Goal: Task Accomplishment & Management: Complete application form

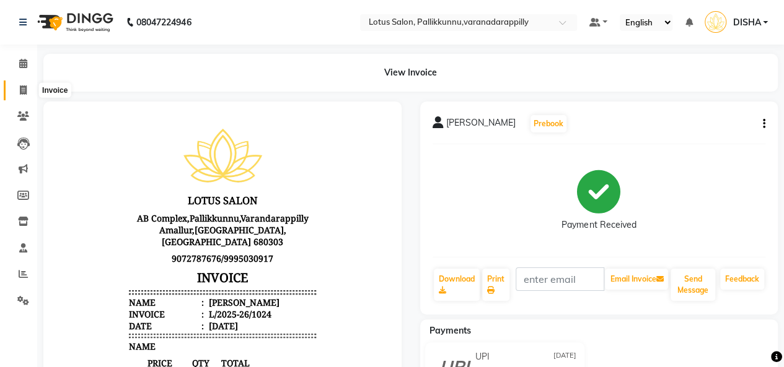
click at [25, 94] on icon at bounding box center [23, 89] width 7 height 9
select select "service"
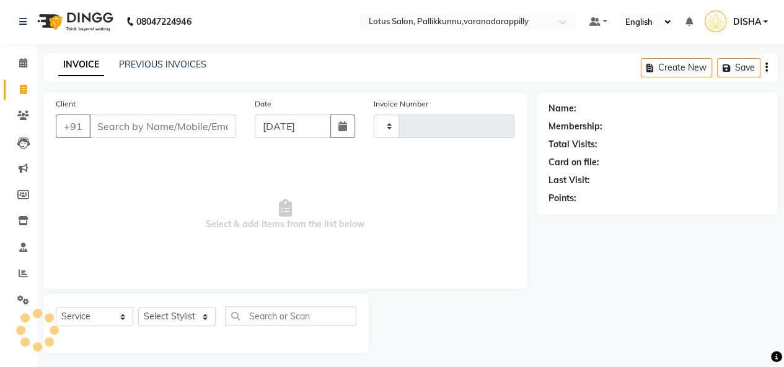
type input "1025"
select select "8188"
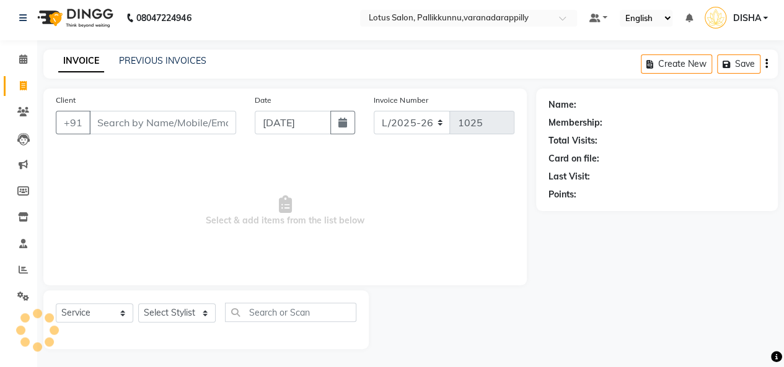
click at [133, 120] on input "Client" at bounding box center [162, 123] width 147 height 24
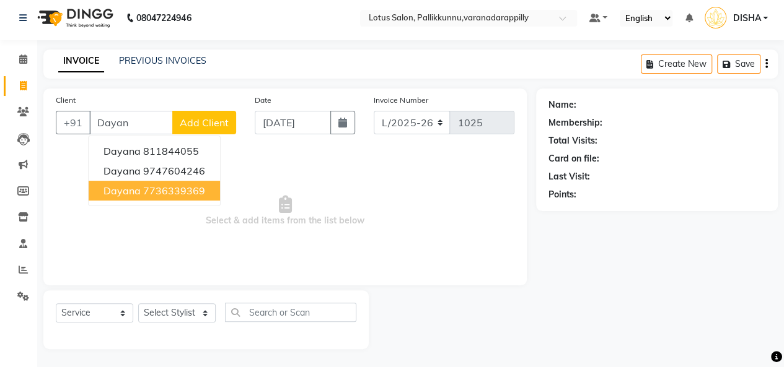
click at [161, 189] on ngb-highlight "7736339369" at bounding box center [174, 191] width 62 height 12
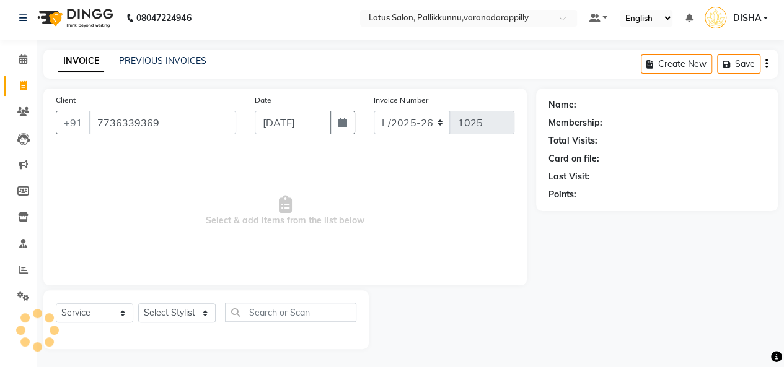
type input "7736339369"
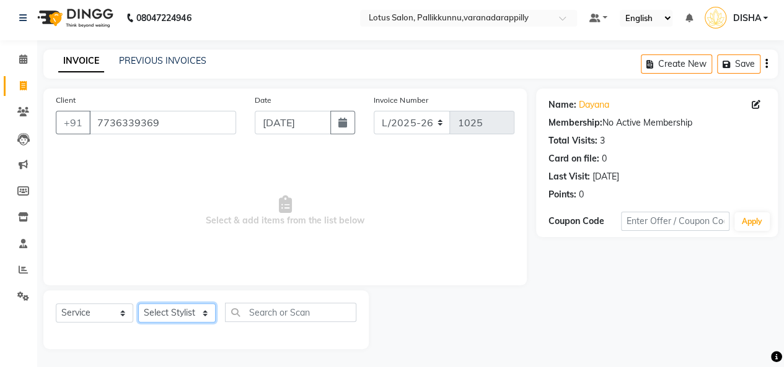
click at [194, 317] on select "Select Stylist DISHA [PERSON_NAME] Naflin [PERSON_NAME] [PERSON_NAME]" at bounding box center [176, 312] width 77 height 19
select select "89522"
click at [138, 303] on select "Select Stylist DISHA [PERSON_NAME] Naflin [PERSON_NAME] [PERSON_NAME]" at bounding box center [176, 312] width 77 height 19
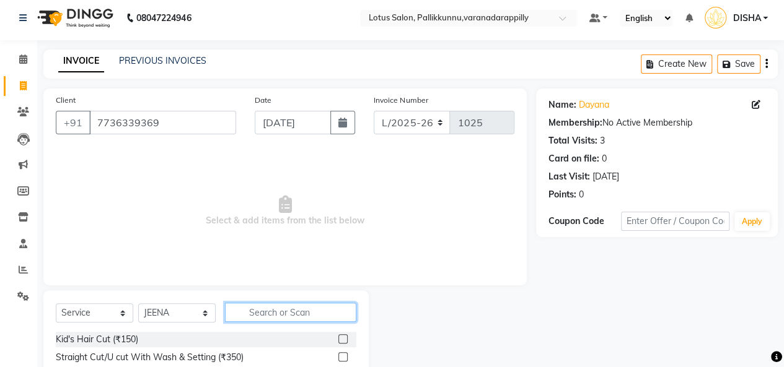
click at [303, 318] on input "text" at bounding box center [290, 312] width 131 height 19
type input "thr"
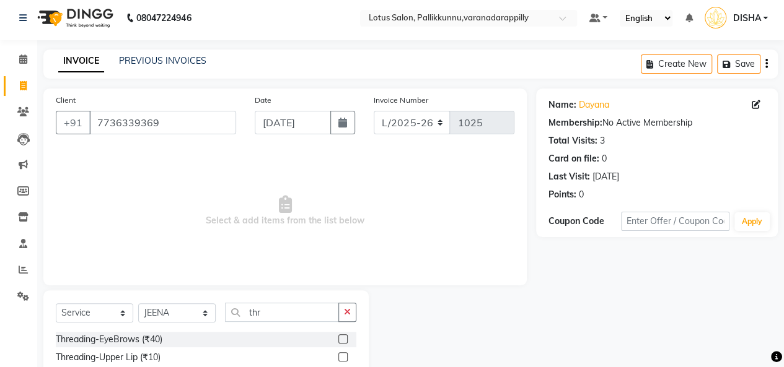
click at [338, 336] on label at bounding box center [342, 338] width 9 height 9
click at [338, 336] on input "checkbox" at bounding box center [342, 340] width 8 height 8
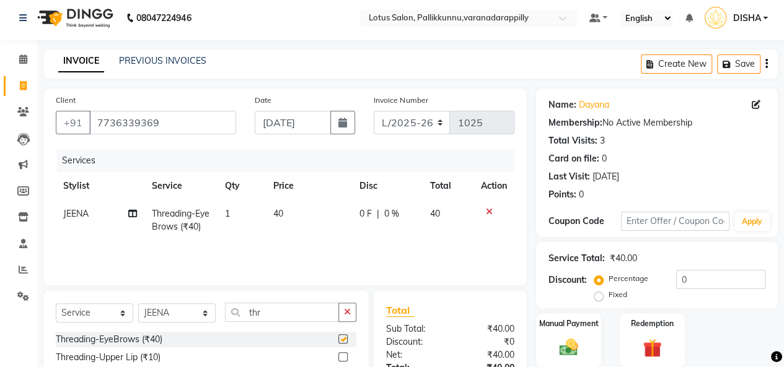
checkbox input "false"
click at [338, 356] on label at bounding box center [342, 356] width 9 height 9
click at [338, 356] on input "checkbox" at bounding box center [342, 358] width 8 height 8
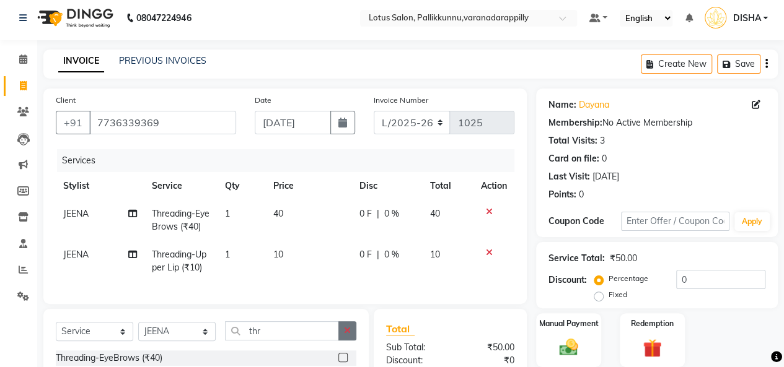
checkbox input "false"
click at [348, 335] on icon "button" at bounding box center [347, 330] width 7 height 9
click at [328, 341] on input "text" at bounding box center [290, 330] width 131 height 19
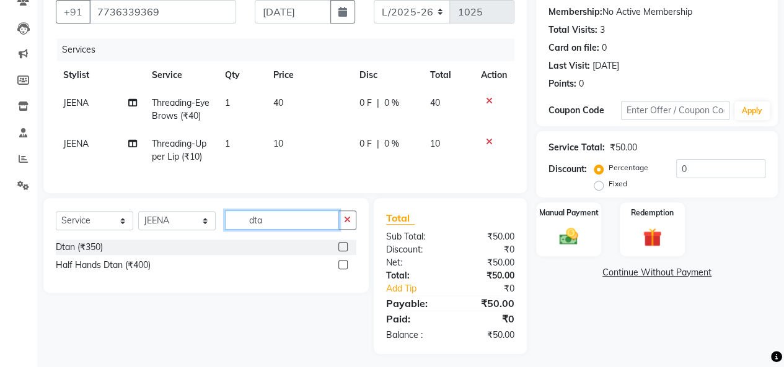
scroll to position [129, 0]
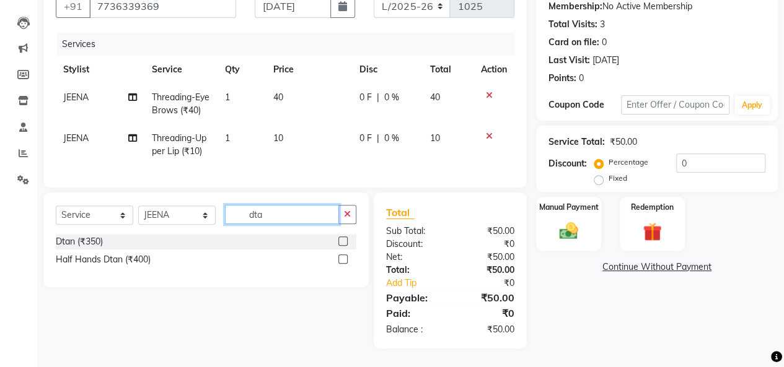
type input "dta"
click at [343, 241] on label at bounding box center [342, 241] width 9 height 9
click at [343, 241] on input "checkbox" at bounding box center [342, 242] width 8 height 8
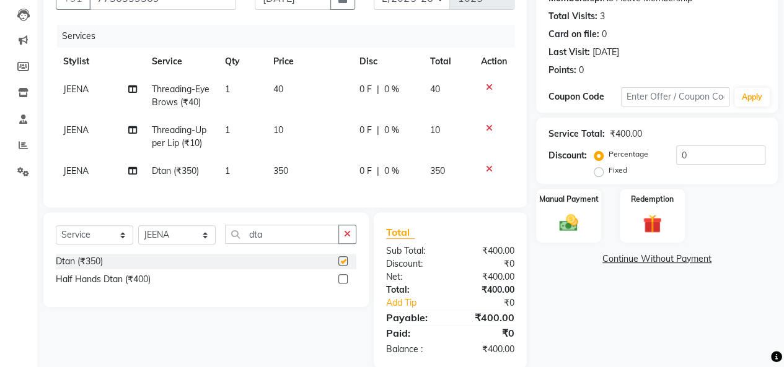
checkbox input "false"
click at [343, 241] on button "button" at bounding box center [347, 234] width 18 height 19
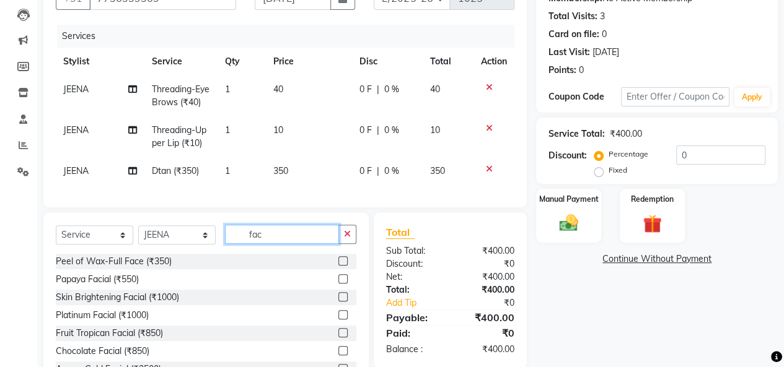
type input "fac"
click at [338, 284] on label at bounding box center [342, 278] width 9 height 9
click at [338, 284] on input "checkbox" at bounding box center [342, 280] width 8 height 8
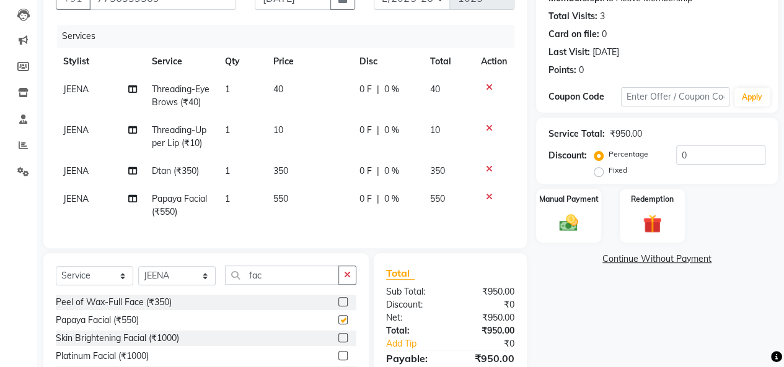
checkbox input "false"
click at [579, 240] on div "Manual Payment" at bounding box center [569, 216] width 68 height 56
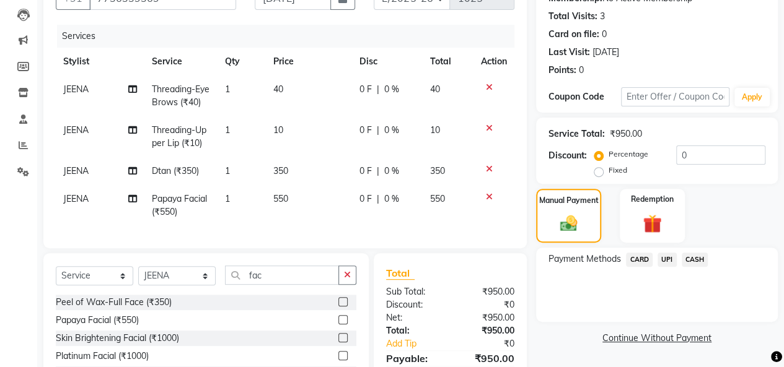
click at [666, 263] on span "UPI" at bounding box center [666, 260] width 19 height 14
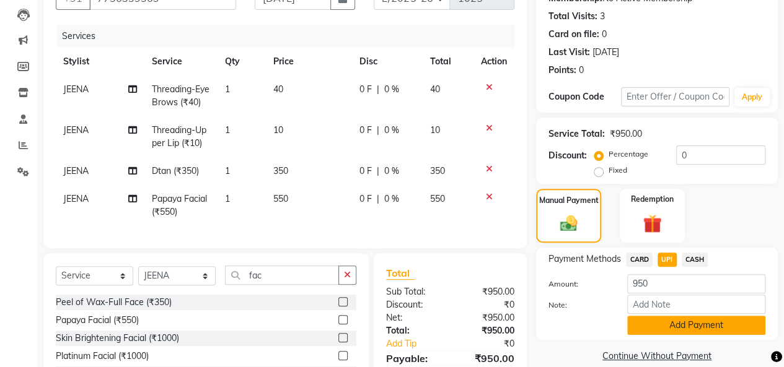
click at [680, 320] on button "Add Payment" at bounding box center [696, 325] width 138 height 19
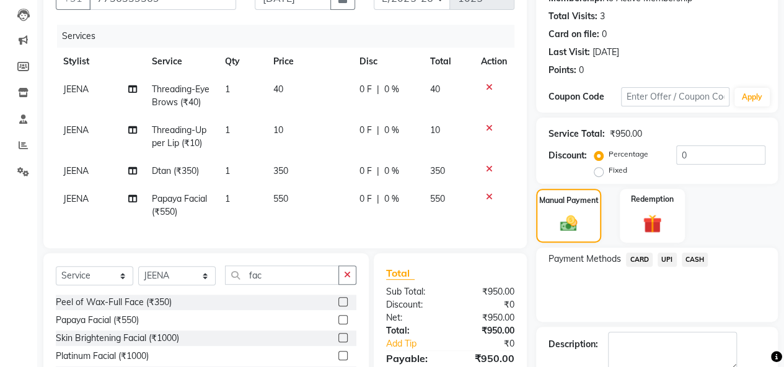
scroll to position [225, 0]
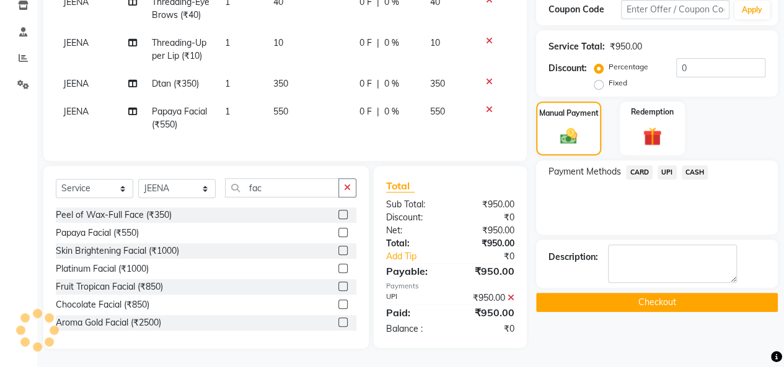
click at [679, 293] on button "Checkout" at bounding box center [657, 302] width 242 height 19
